Goal: Submit feedback/report problem: Submit feedback/report problem

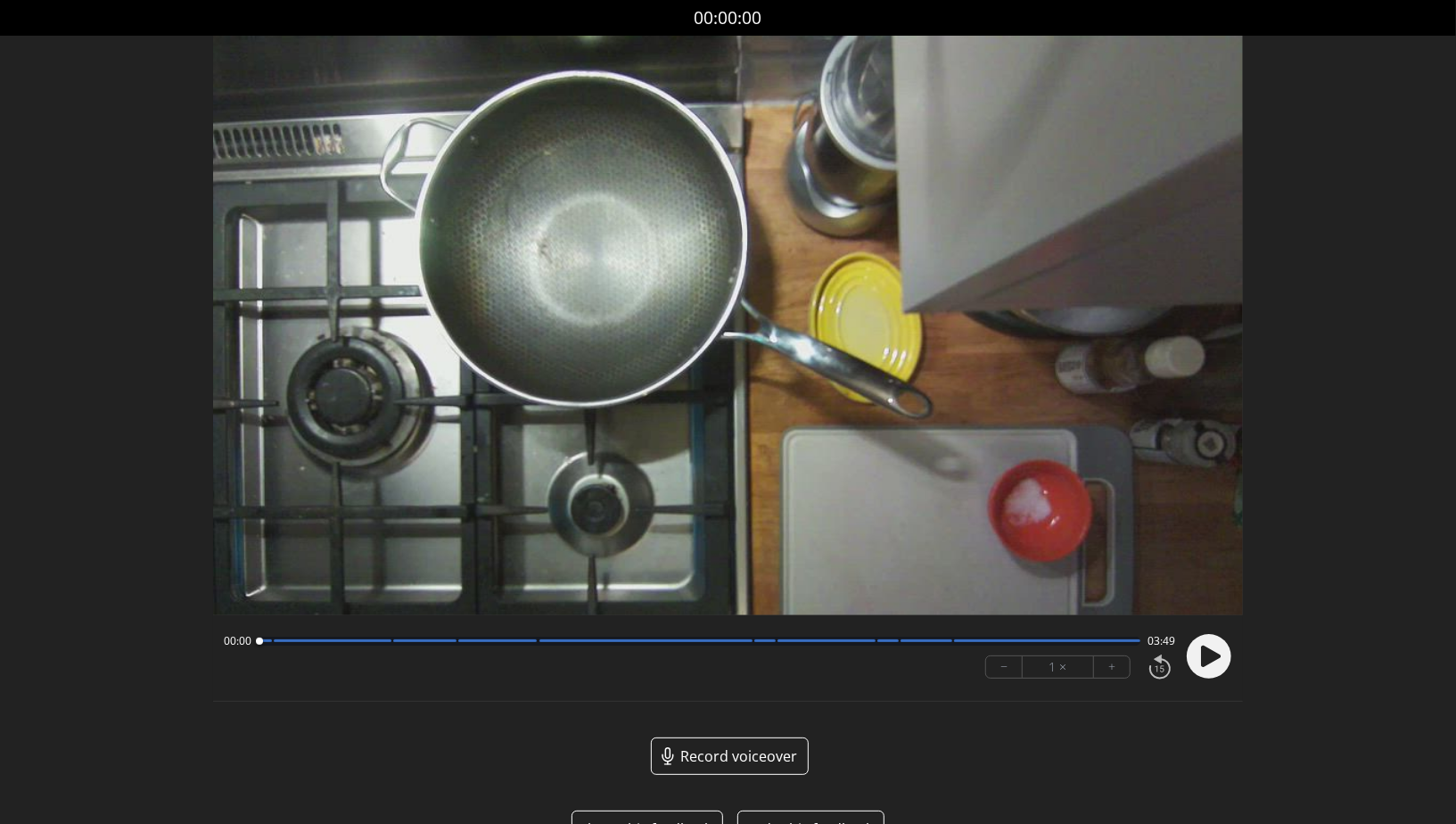
click at [1216, 648] on circle at bounding box center [1209, 656] width 45 height 45
click at [530, 645] on div at bounding box center [699, 640] width 882 height 9
click at [491, 647] on div "01:14 02:34" at bounding box center [699, 640] width 952 height 14
click at [484, 647] on div "01:15 02:34" at bounding box center [699, 640] width 952 height 14
click at [484, 639] on div at bounding box center [699, 640] width 882 height 9
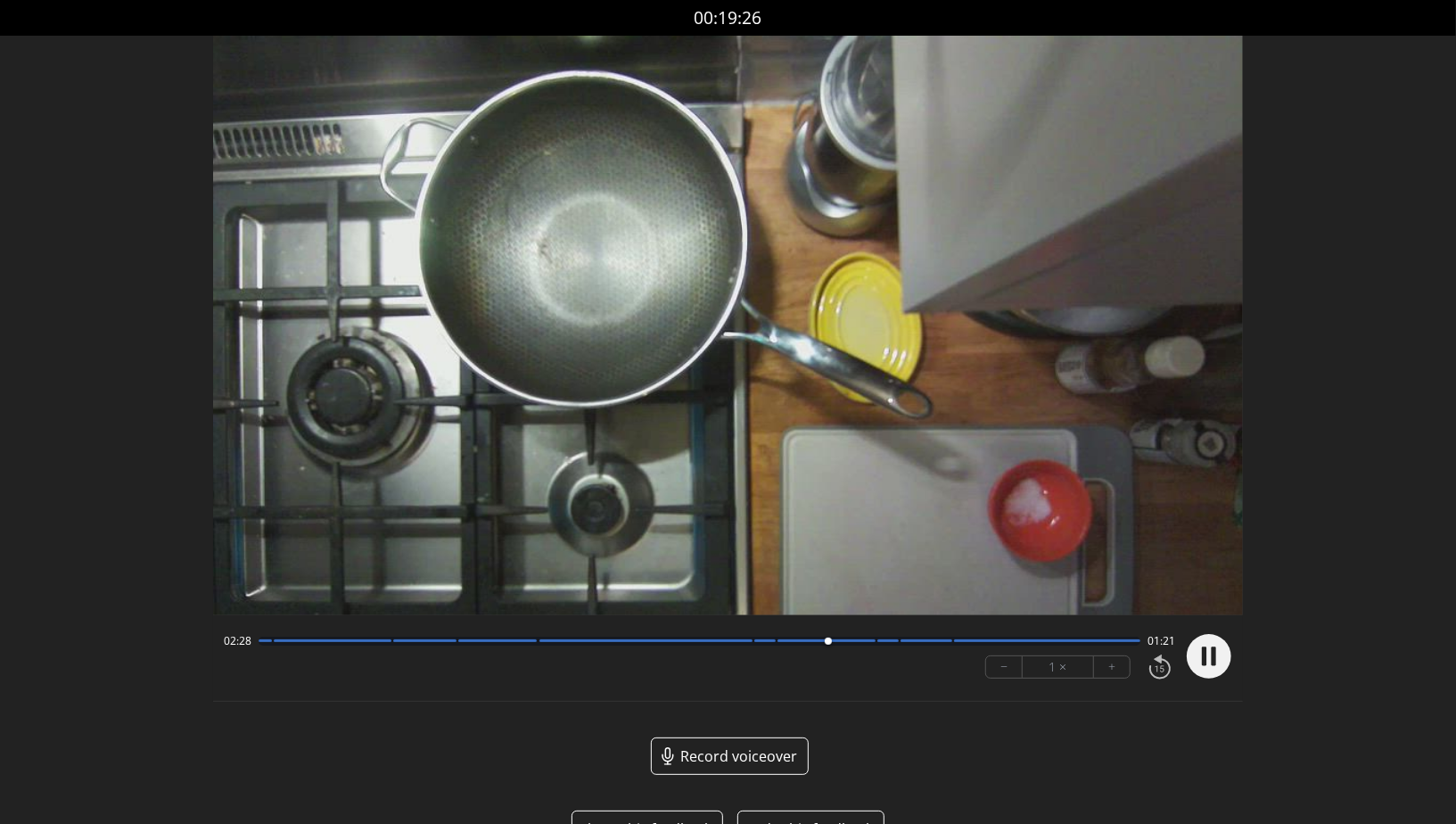
click at [871, 642] on div at bounding box center [826, 640] width 98 height 3
click at [897, 643] on div at bounding box center [699, 640] width 882 height 9
click at [949, 646] on div at bounding box center [699, 640] width 882 height 9
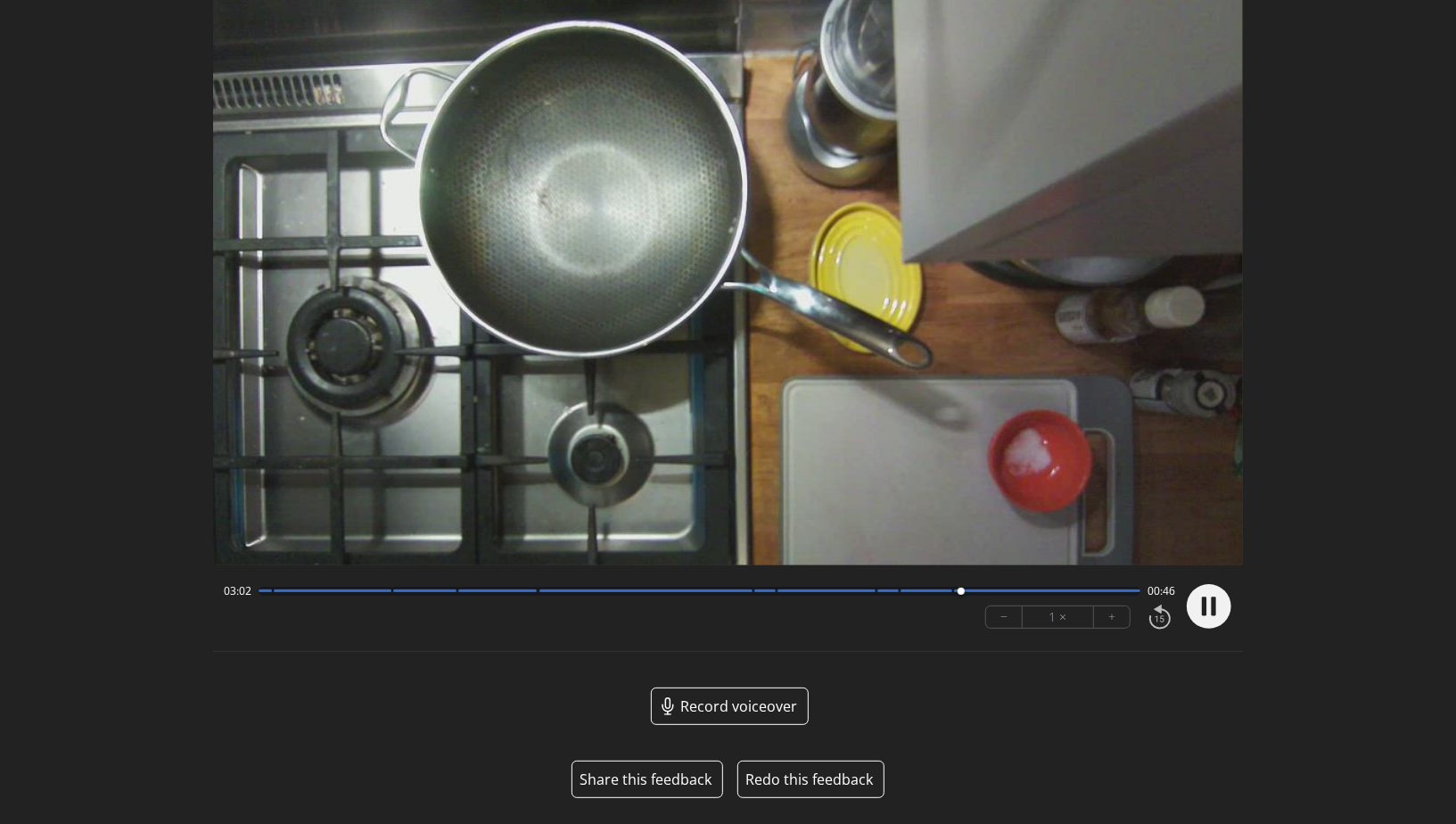
click at [632, 776] on button "Share this feedback" at bounding box center [645, 779] width 132 height 21
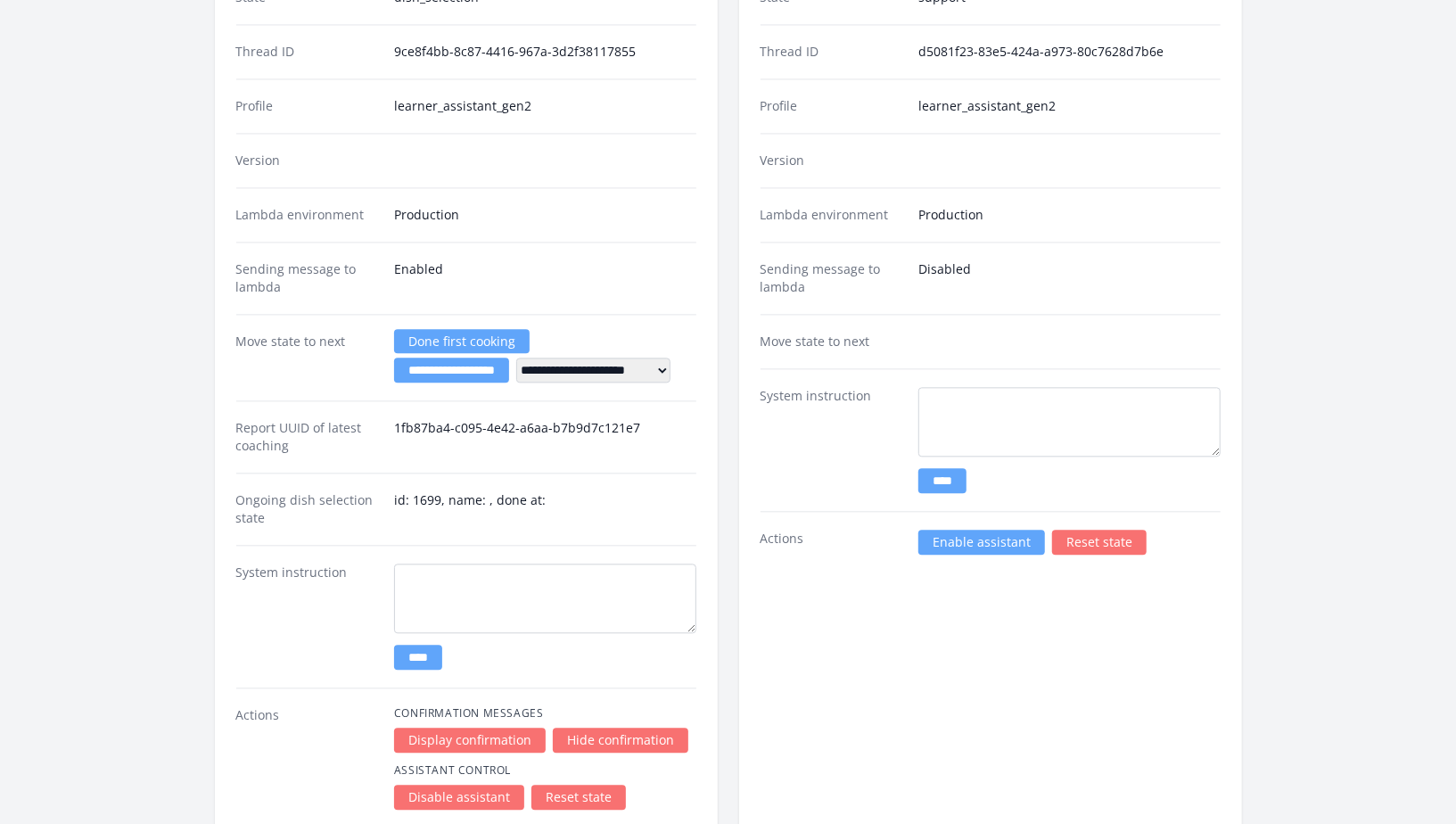
scroll to position [2449, 0]
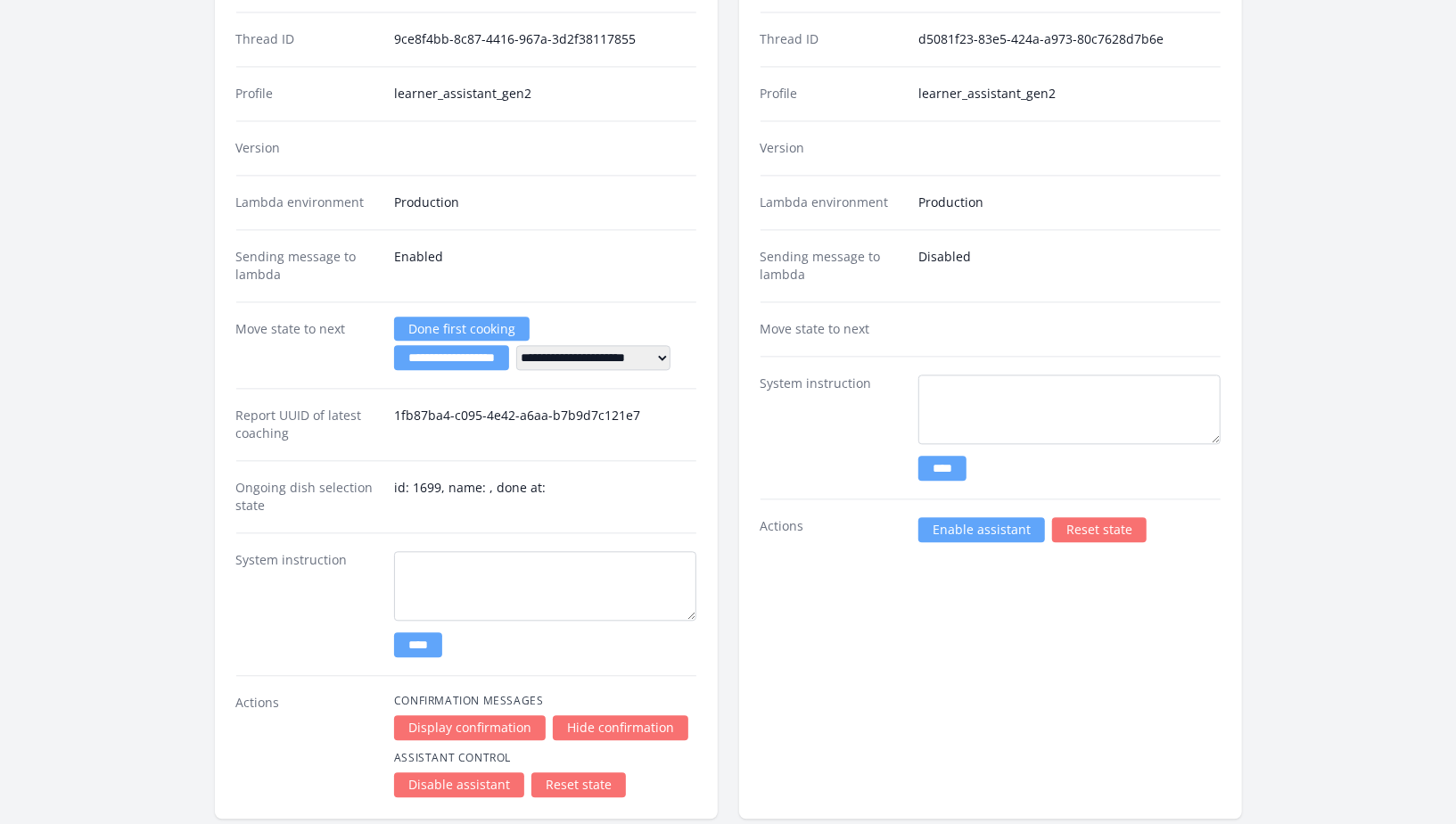
click at [931, 520] on link "Enable assistant" at bounding box center [981, 530] width 127 height 25
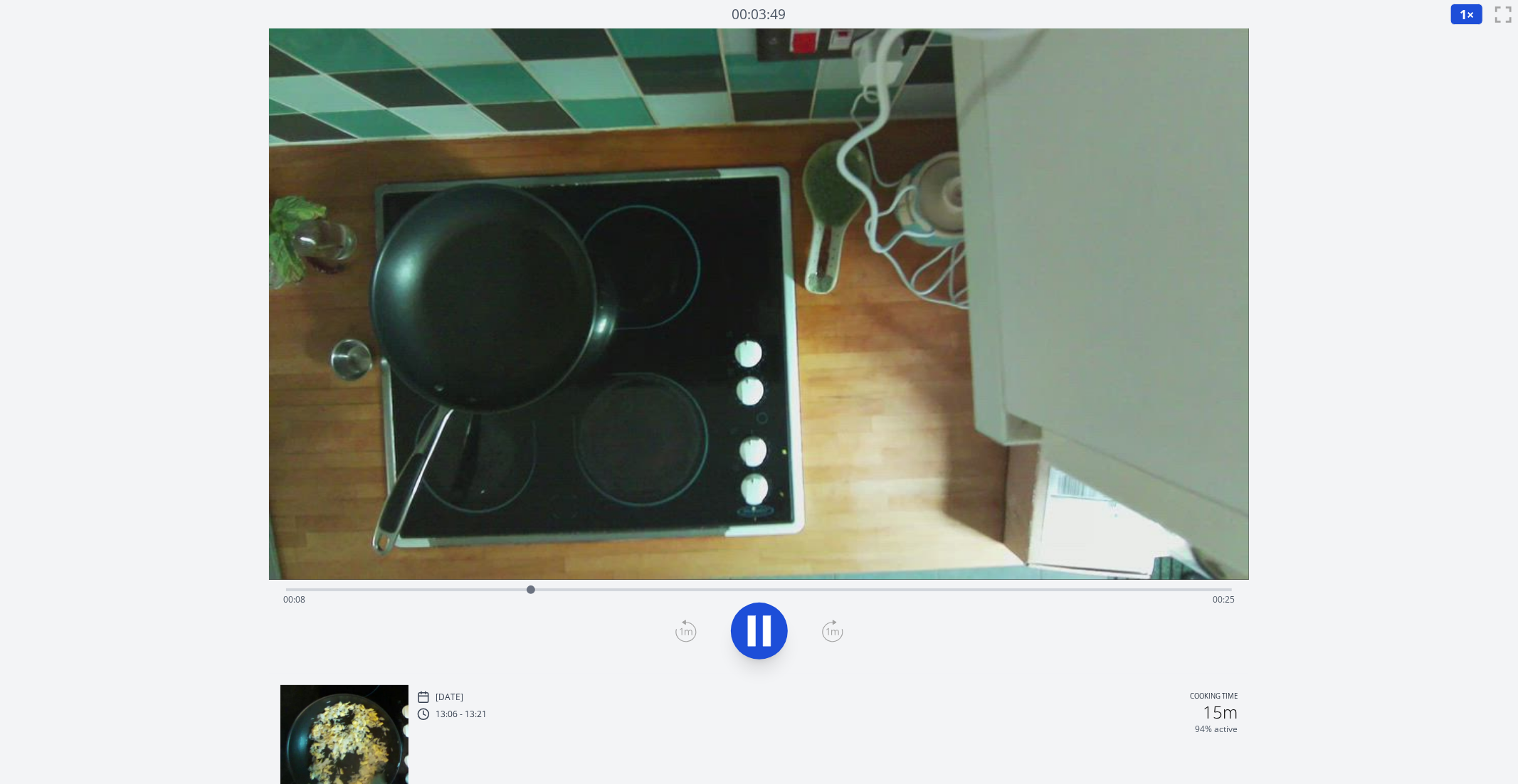
click at [764, 635] on icon at bounding box center [767, 631] width 8 height 30
click at [764, 635] on icon at bounding box center [759, 631] width 24 height 30
click at [764, 635] on icon at bounding box center [767, 631] width 8 height 30
click at [764, 635] on icon at bounding box center [759, 631] width 24 height 30
click at [764, 635] on icon at bounding box center [767, 631] width 8 height 30
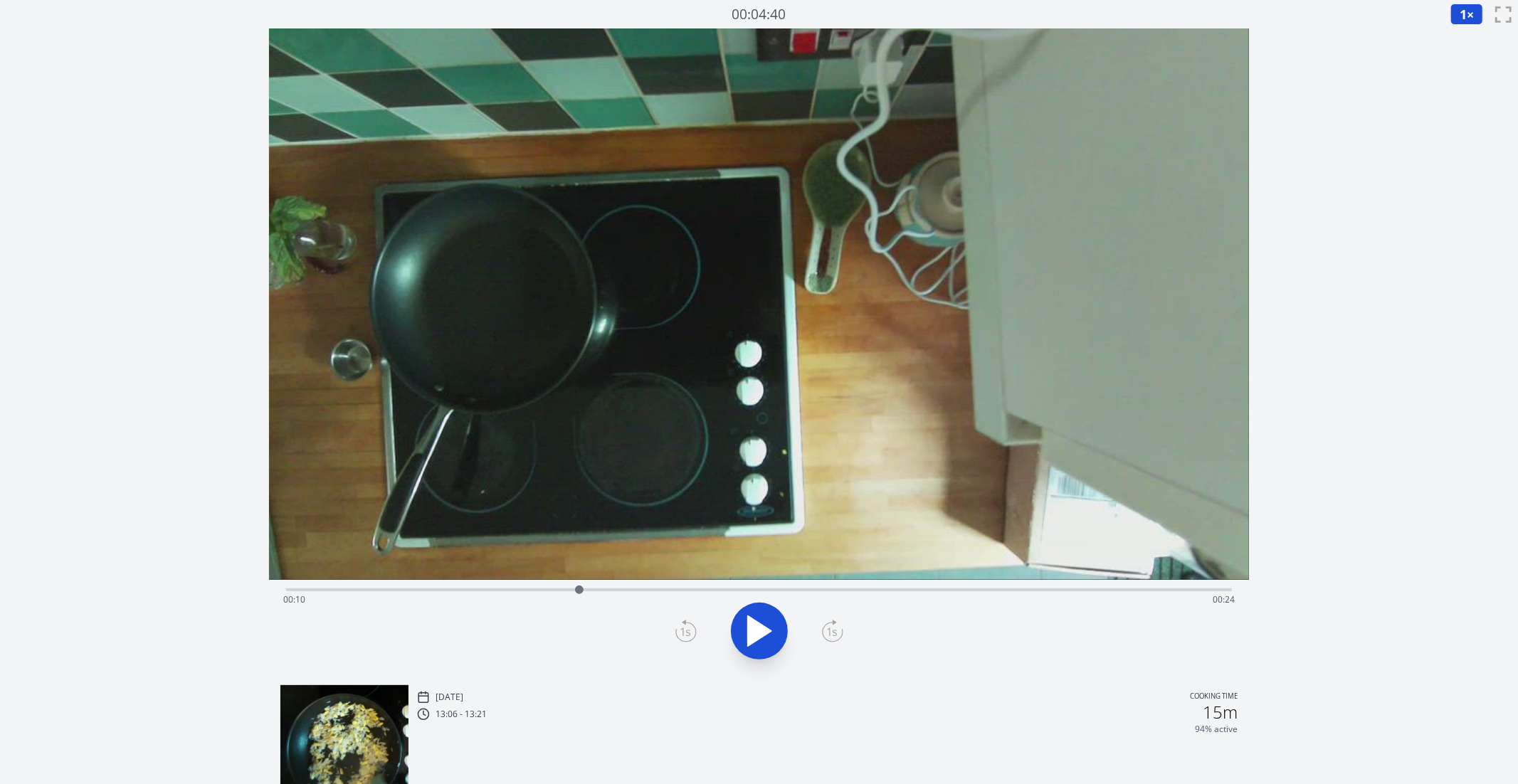
click at [685, 628] on icon at bounding box center [686, 631] width 21 height 23
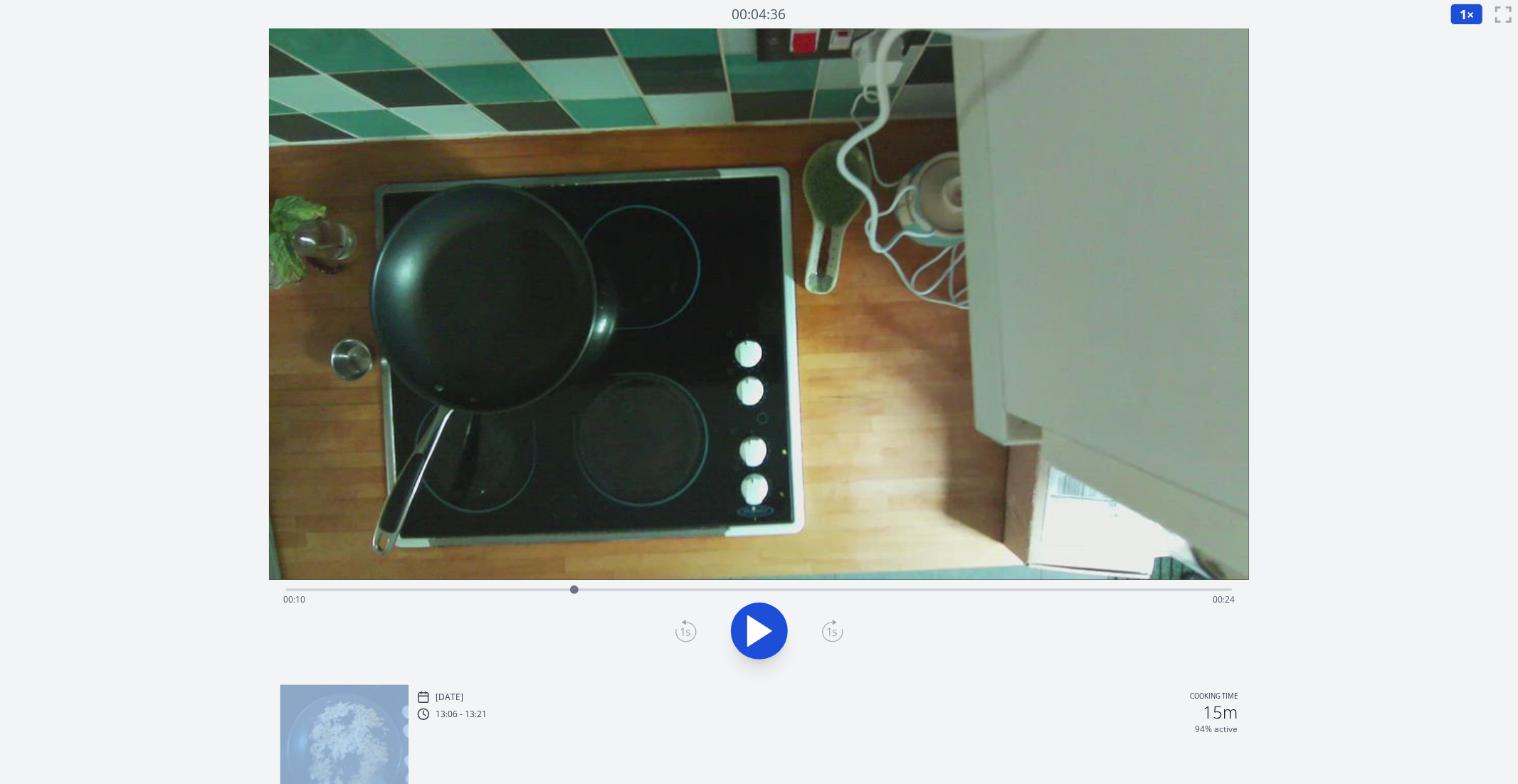
click at [685, 628] on icon at bounding box center [686, 631] width 21 height 23
click at [835, 626] on icon at bounding box center [832, 631] width 21 height 23
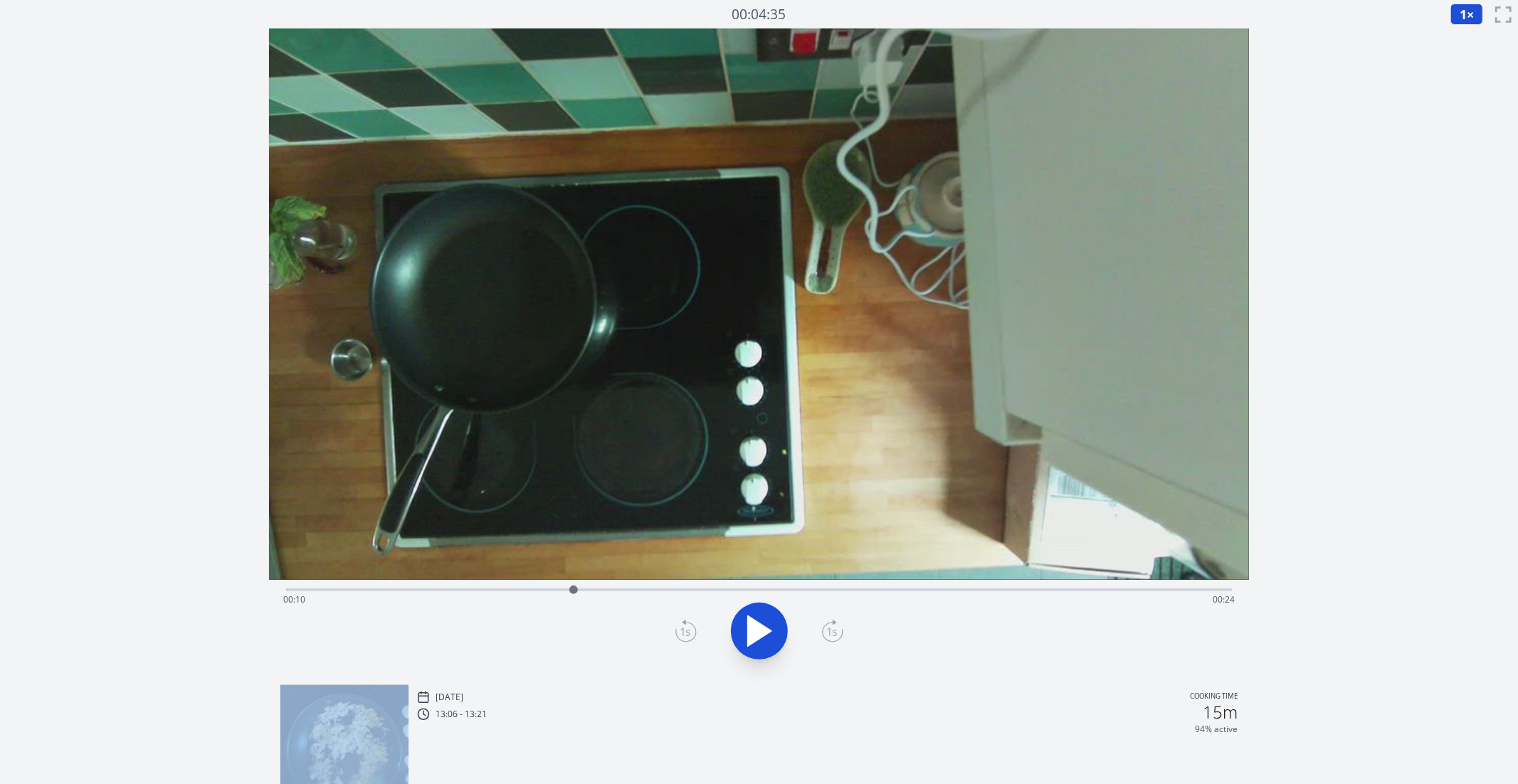
click at [835, 626] on icon at bounding box center [832, 631] width 21 height 23
click at [748, 628] on icon at bounding box center [759, 631] width 24 height 30
click at [749, 628] on icon at bounding box center [752, 631] width 8 height 30
click at [687, 630] on icon at bounding box center [685, 631] width 10 height 8
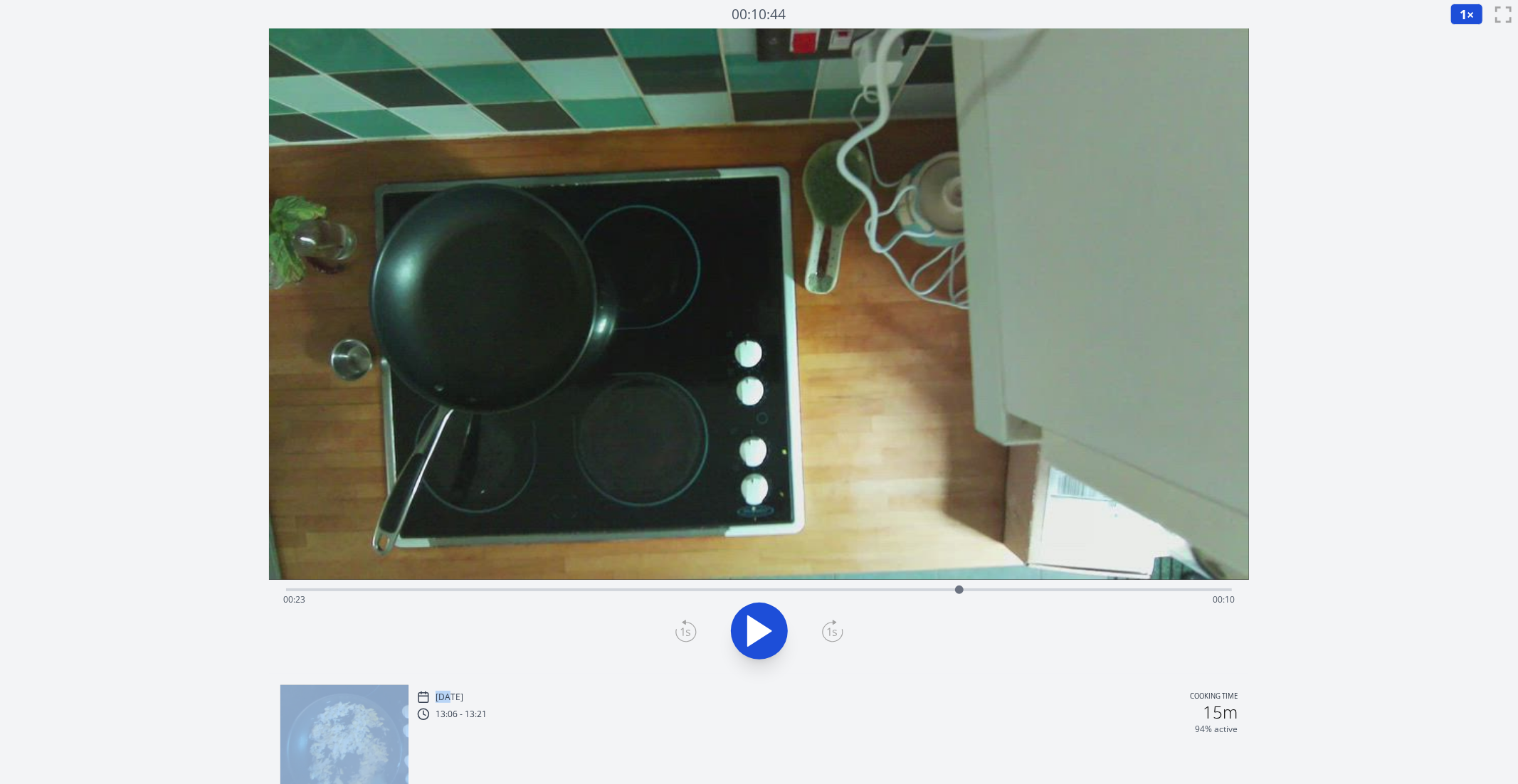
click at [687, 630] on icon at bounding box center [685, 631] width 10 height 8
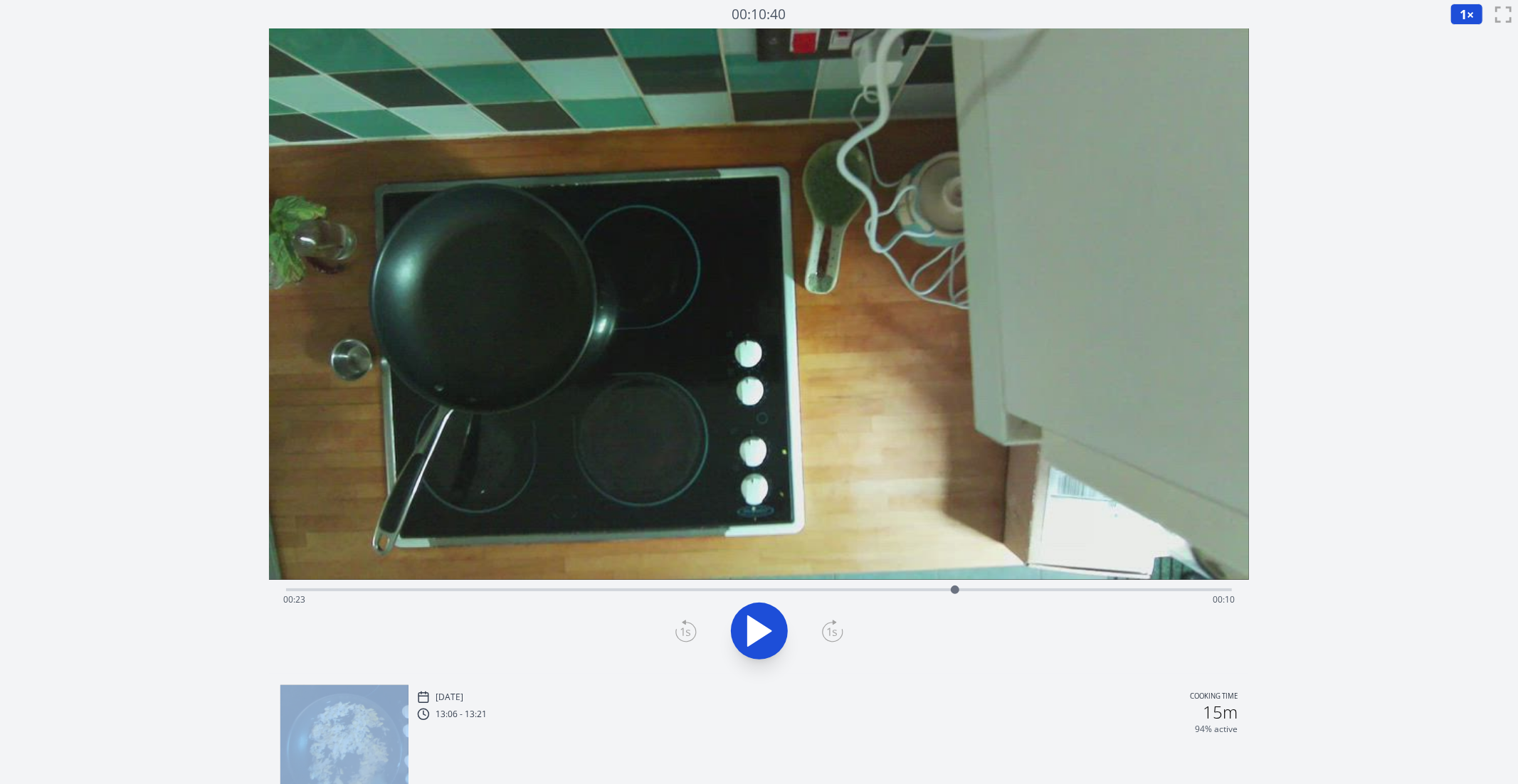
click at [687, 630] on icon at bounding box center [685, 631] width 10 height 8
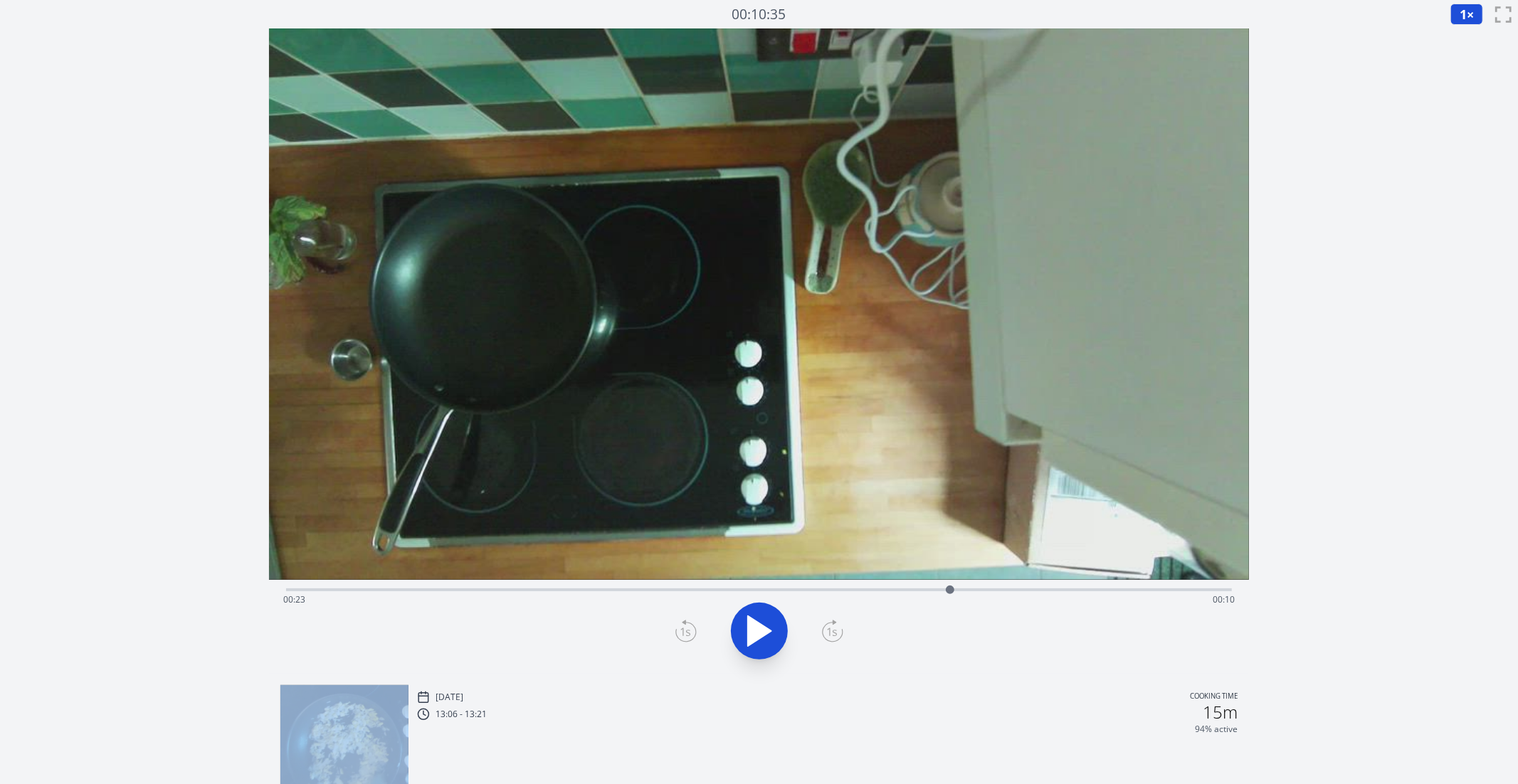
click at [687, 630] on icon at bounding box center [685, 631] width 10 height 8
click at [589, 584] on div "Time elapsed: 00:23 Time remaining: 00:11" at bounding box center [759, 588] width 946 height 17
click at [767, 633] on icon at bounding box center [759, 631] width 24 height 30
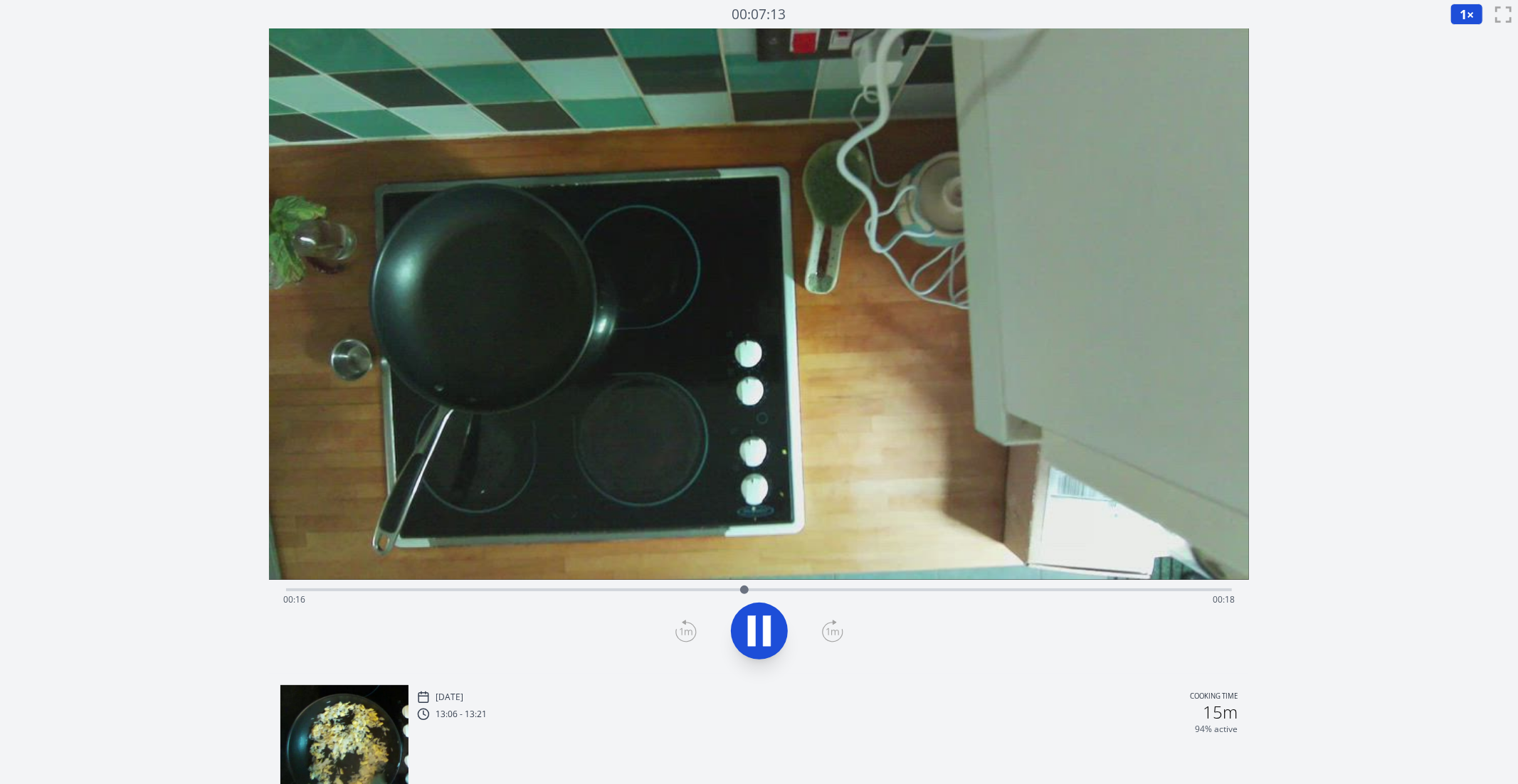
click at [767, 633] on icon at bounding box center [767, 631] width 8 height 30
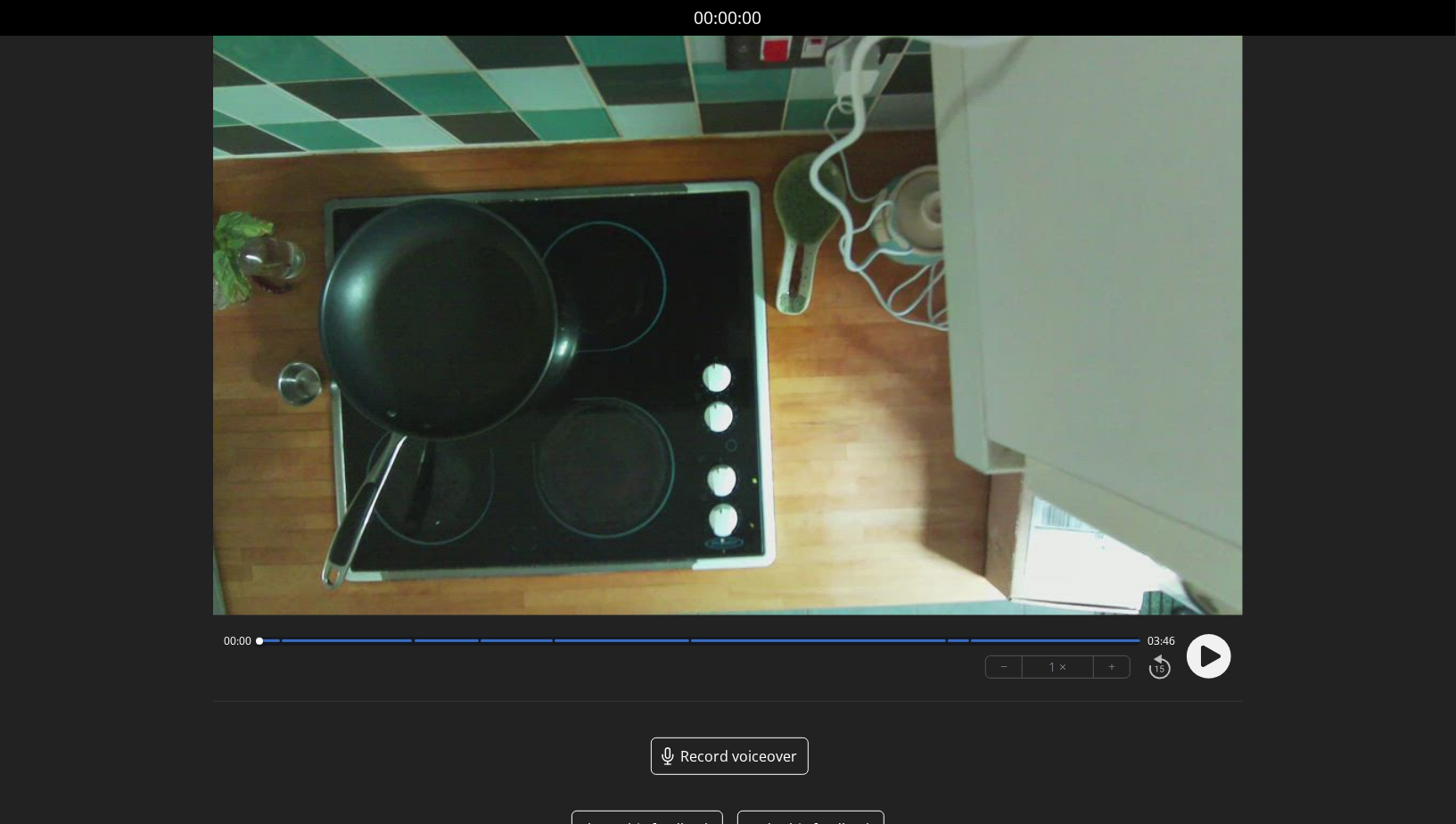
click at [1220, 660] on circle at bounding box center [1209, 656] width 45 height 45
click at [280, 640] on div at bounding box center [699, 640] width 882 height 9
click at [408, 640] on div at bounding box center [346, 640] width 130 height 3
click at [476, 645] on div at bounding box center [699, 640] width 882 height 9
click at [550, 642] on div at bounding box center [517, 640] width 72 height 3
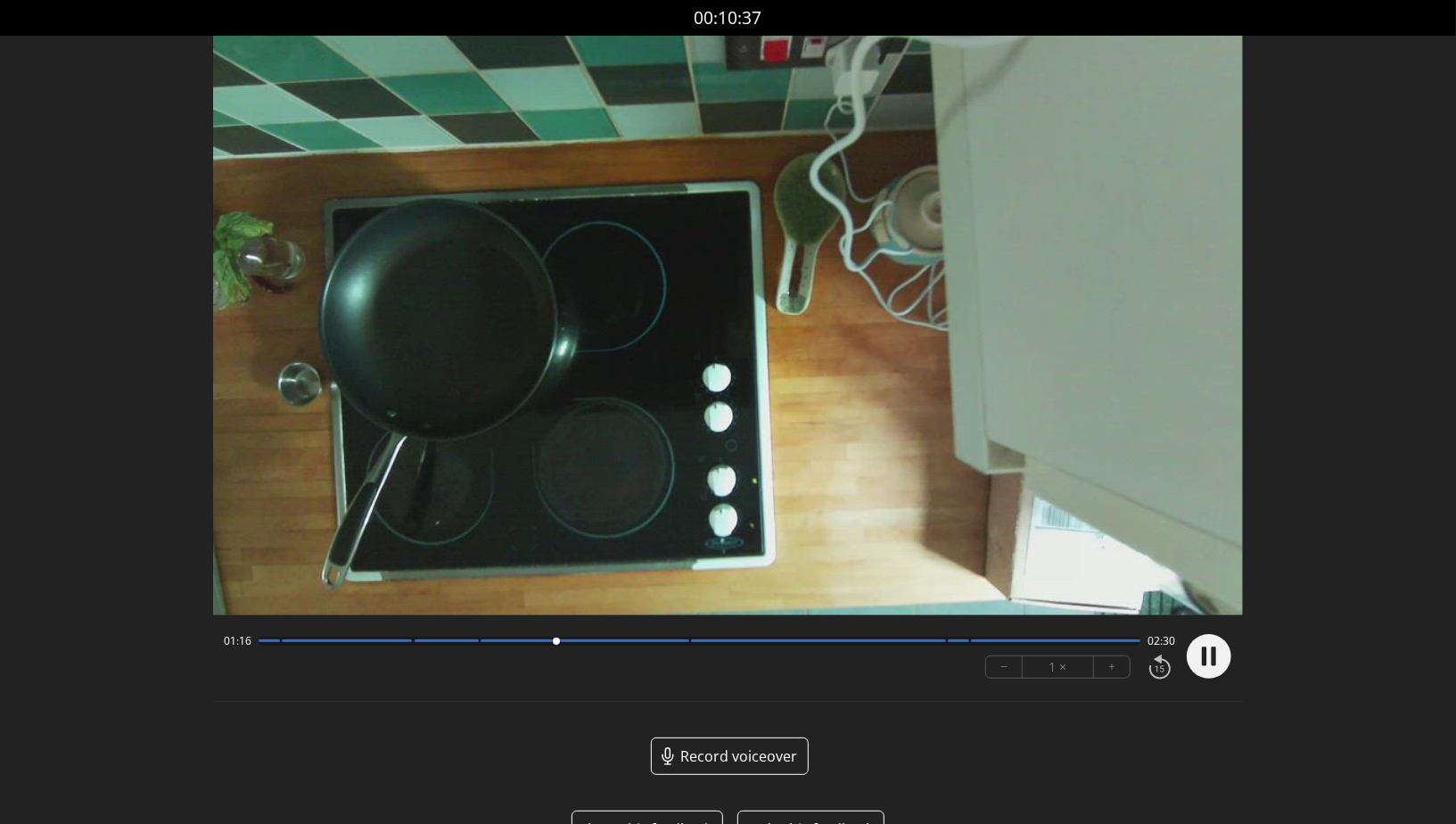
click at [685, 644] on div at bounding box center [699, 640] width 882 height 9
click at [944, 646] on div at bounding box center [699, 640] width 882 height 9
click at [972, 644] on div at bounding box center [699, 640] width 882 height 9
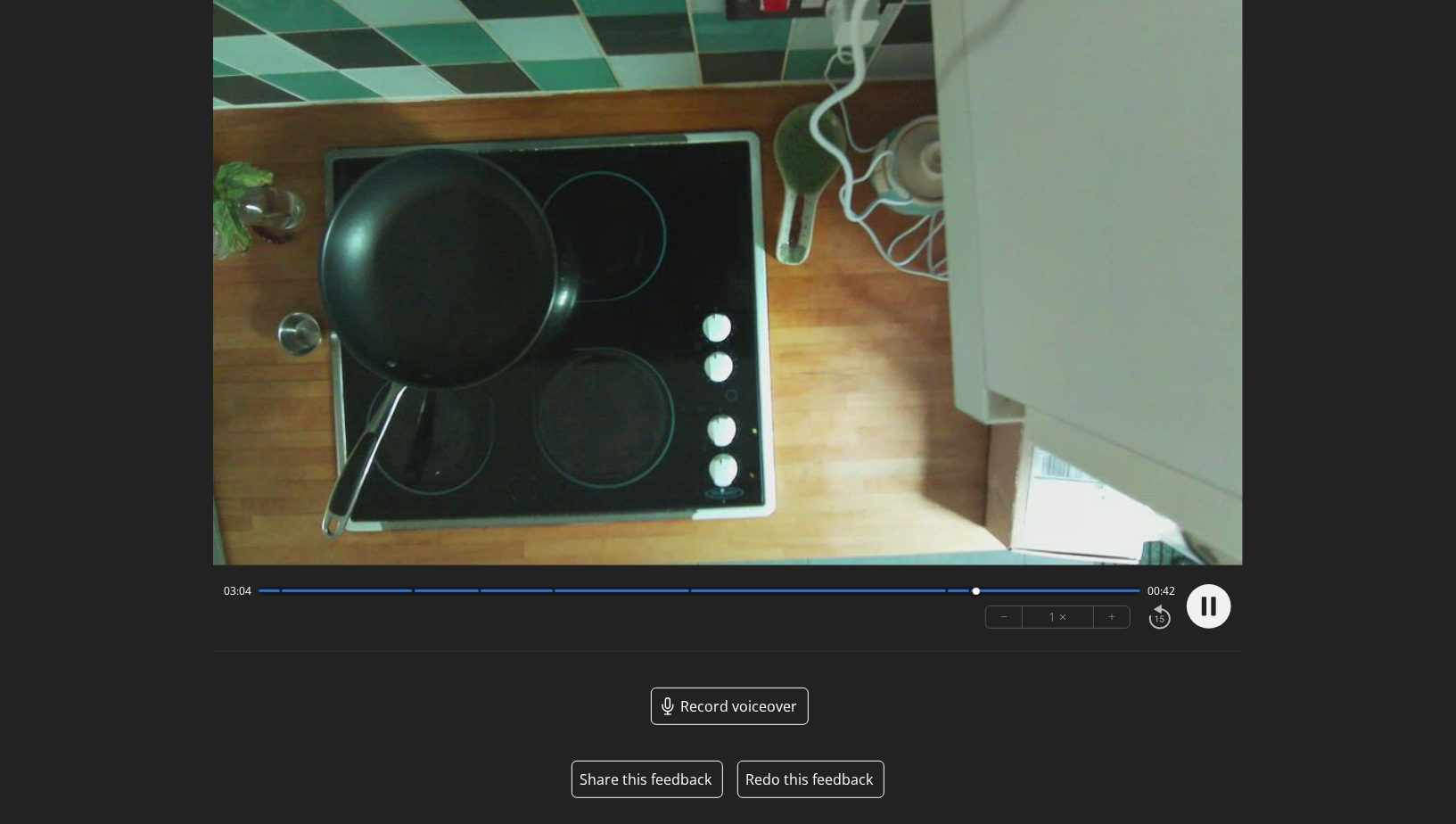
click at [675, 785] on button "Share this feedback" at bounding box center [645, 779] width 132 height 21
